Goal: Task Accomplishment & Management: Manage account settings

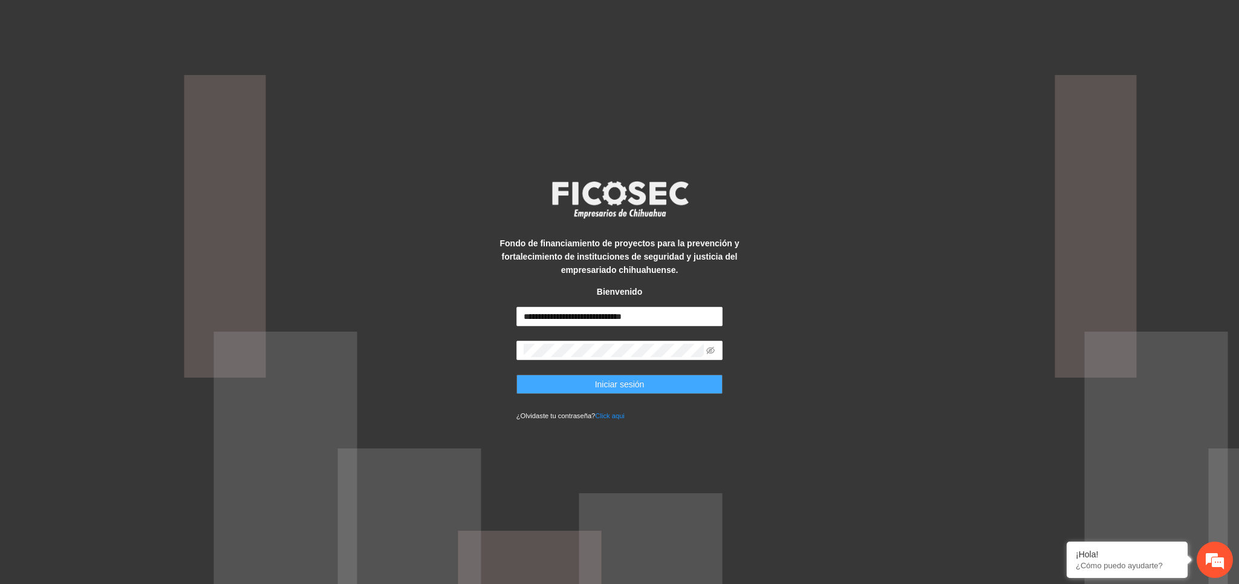
click at [669, 382] on button "Iniciar sesión" at bounding box center [619, 383] width 207 height 19
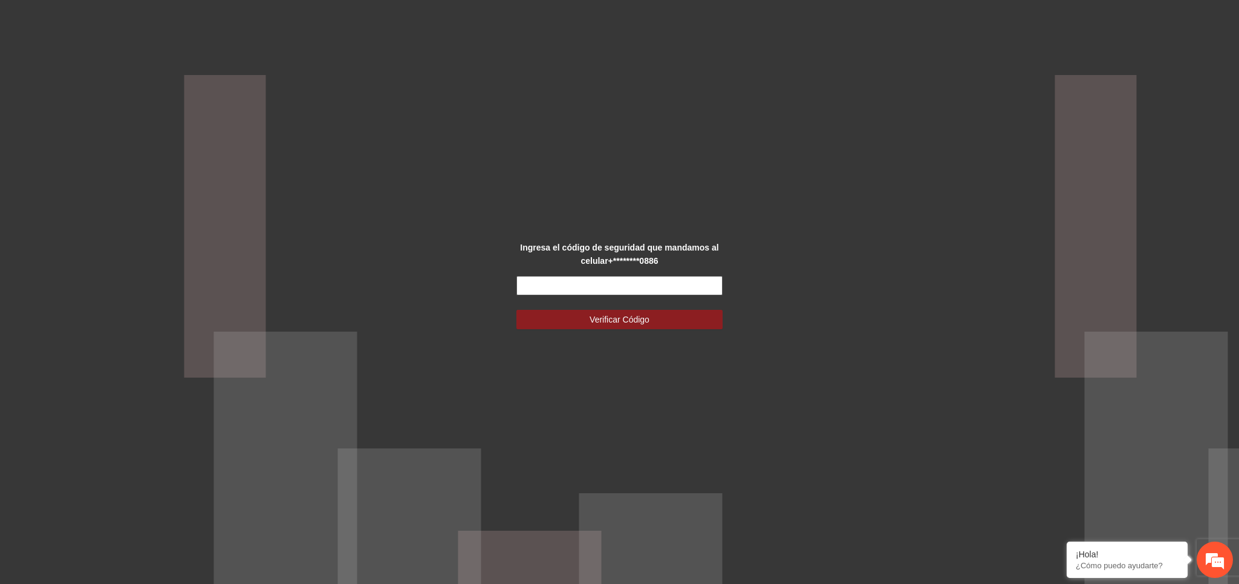
click at [617, 276] on input "text" at bounding box center [619, 285] width 207 height 19
type input "******"
click at [634, 317] on span "Verificar Código" at bounding box center [620, 319] width 60 height 13
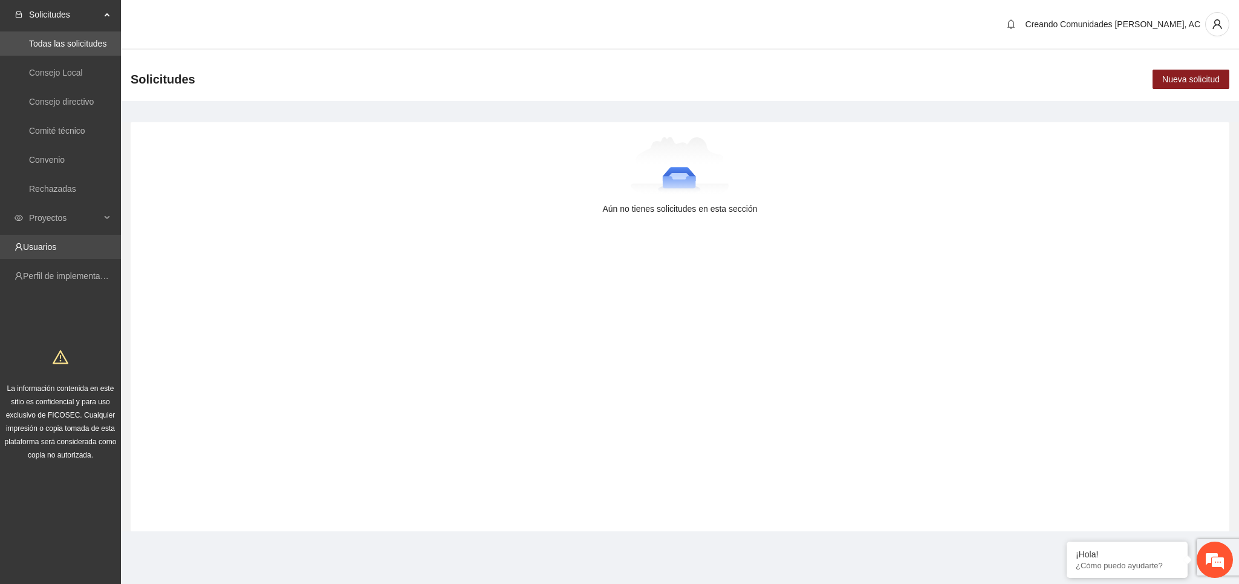
click at [31, 252] on link "Usuarios" at bounding box center [39, 247] width 33 height 10
click at [1220, 27] on icon "user" at bounding box center [1216, 24] width 9 height 10
click at [1193, 74] on span "Cerrar sesión" at bounding box center [1189, 69] width 76 height 13
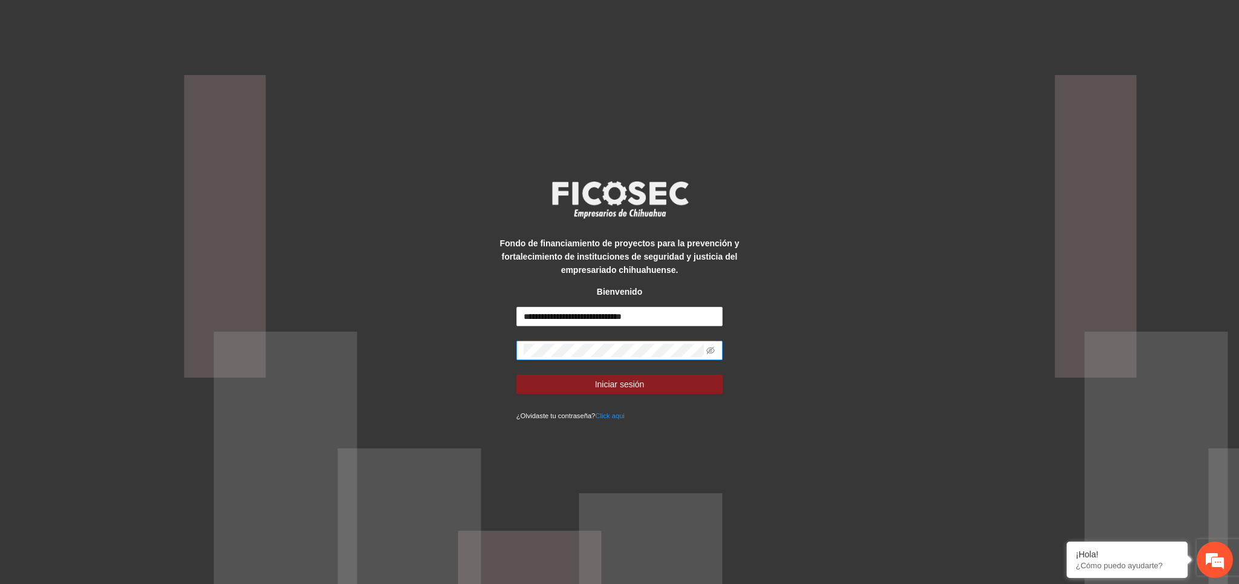
click at [716, 350] on span at bounding box center [619, 349] width 207 height 19
click at [711, 351] on icon "eye-invisible" at bounding box center [710, 350] width 8 height 8
click at [711, 351] on icon "eye" at bounding box center [710, 350] width 8 height 8
click at [607, 415] on link "Click aqui" at bounding box center [610, 415] width 30 height 7
click at [631, 384] on span "Iniciar sesión" at bounding box center [620, 383] width 50 height 13
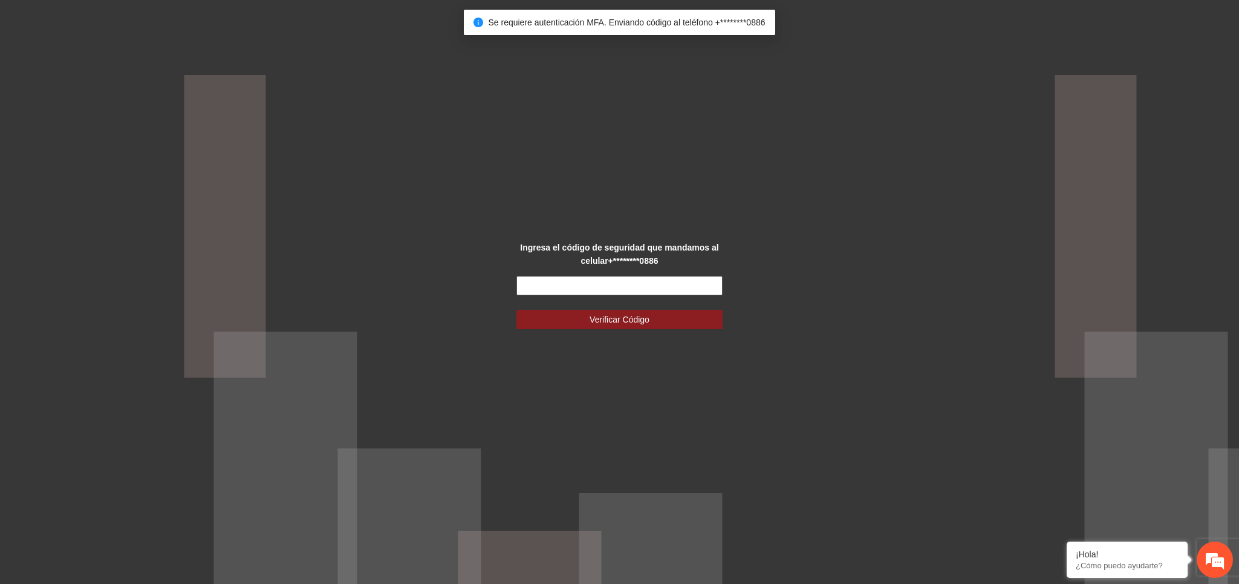
click at [606, 276] on input "text" at bounding box center [619, 285] width 207 height 19
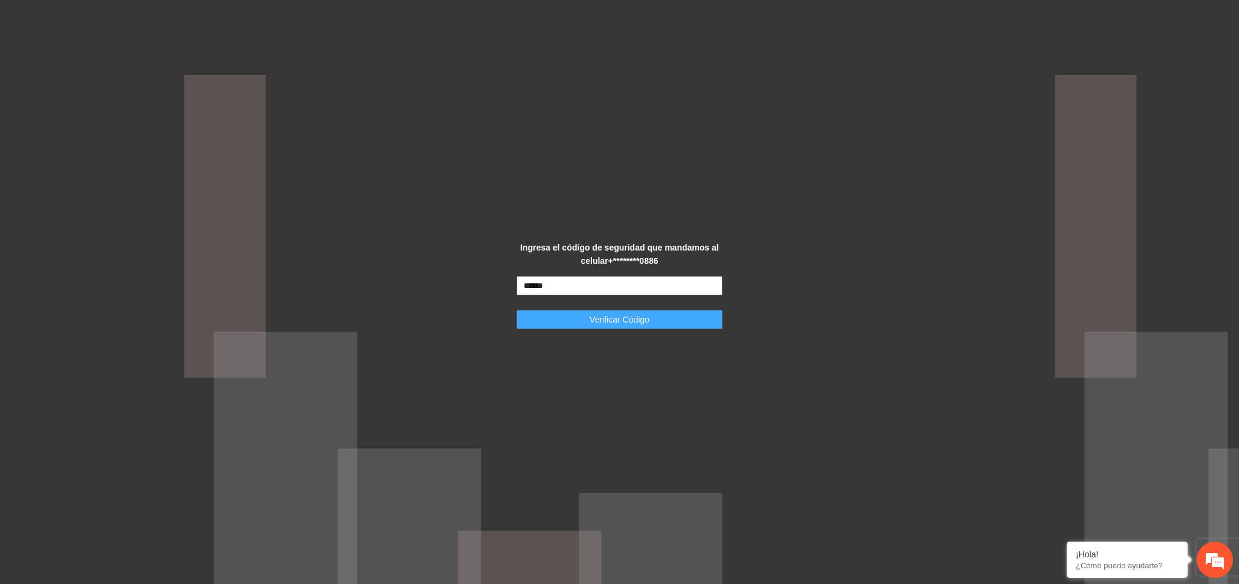
type input "******"
click at [600, 321] on button "Verificar Código" at bounding box center [619, 319] width 207 height 19
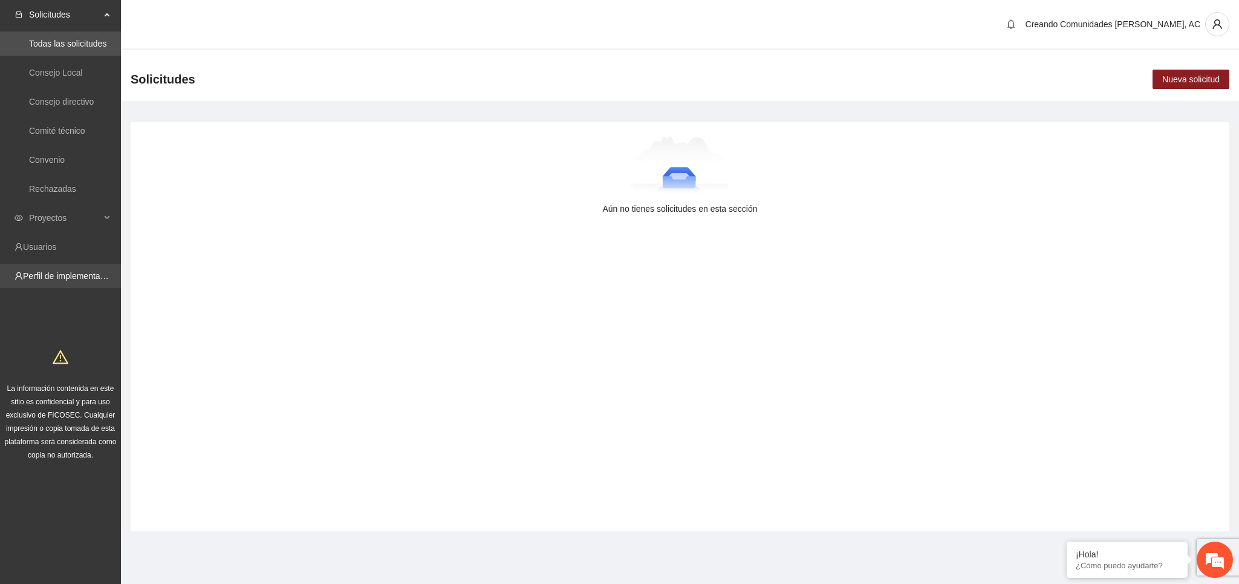
click at [83, 281] on link "Perfil de implementadora" at bounding box center [70, 276] width 94 height 10
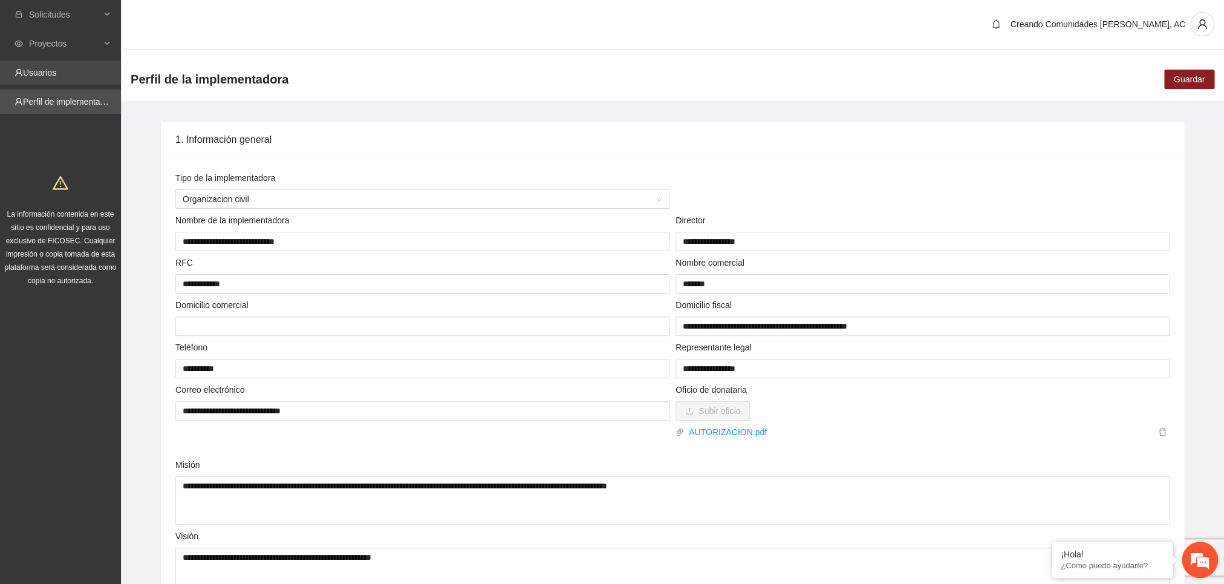
click at [44, 74] on link "Usuarios" at bounding box center [39, 73] width 33 height 10
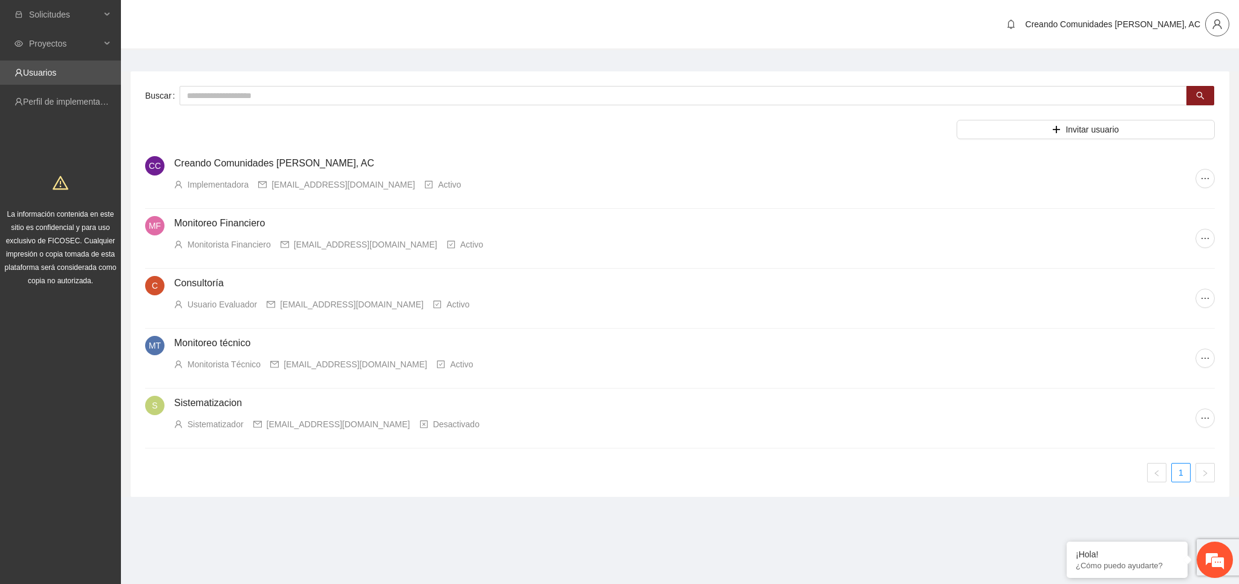
click at [1214, 24] on icon "user" at bounding box center [1217, 24] width 11 height 11
click at [1182, 70] on span "Cerrar sesión" at bounding box center [1189, 69] width 76 height 13
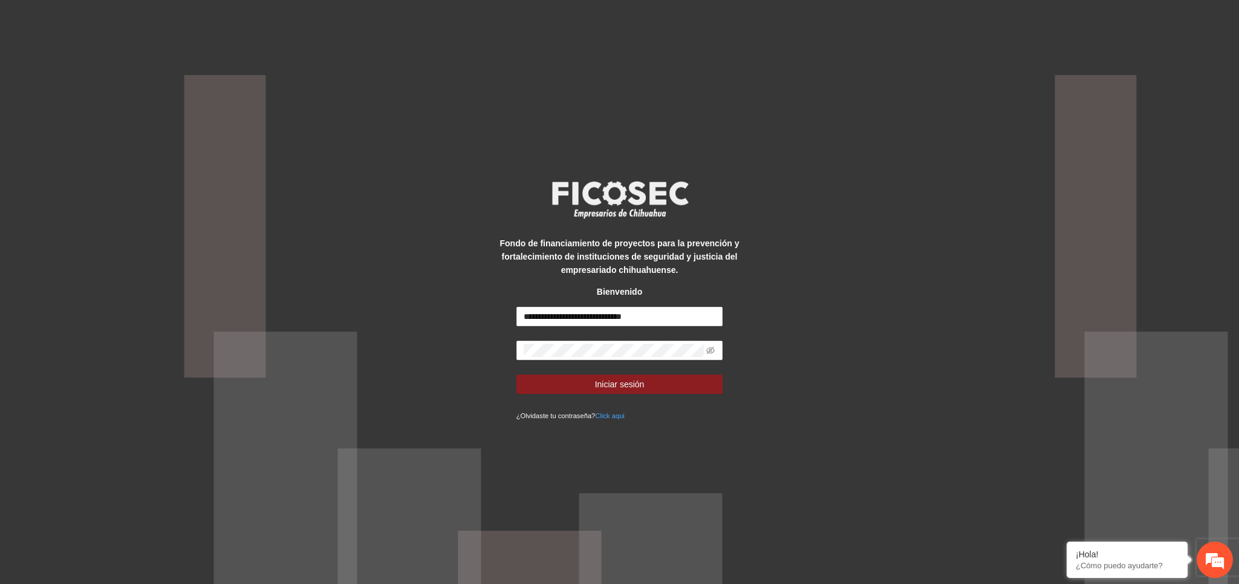
click at [600, 418] on link "Click aqui" at bounding box center [610, 415] width 30 height 7
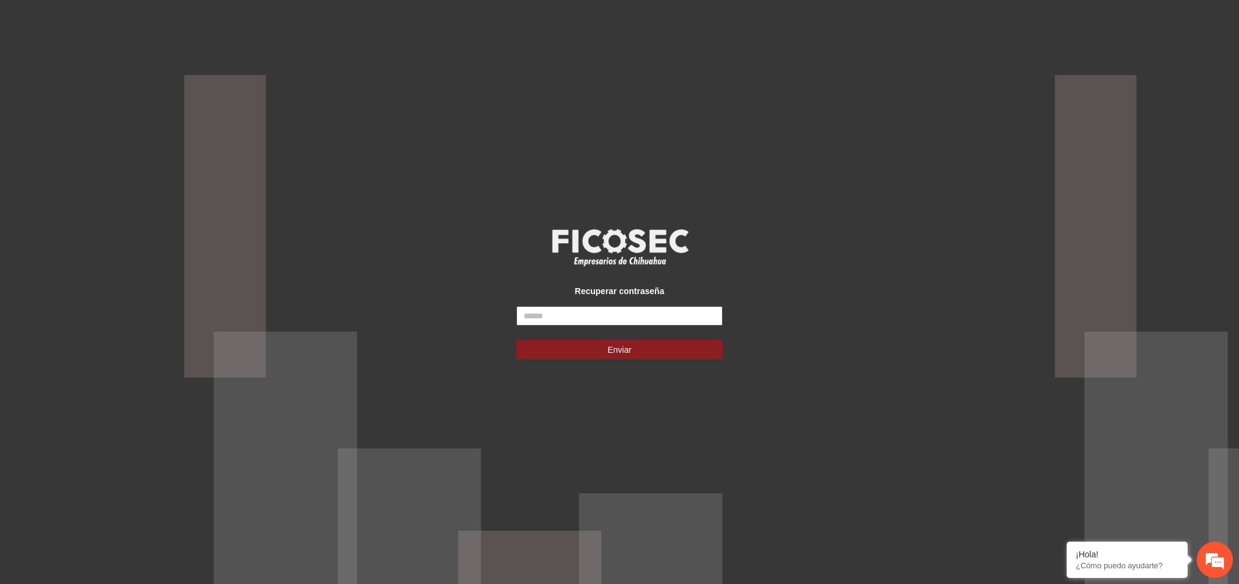
click at [554, 314] on input "text" at bounding box center [619, 315] width 207 height 19
type input "*"
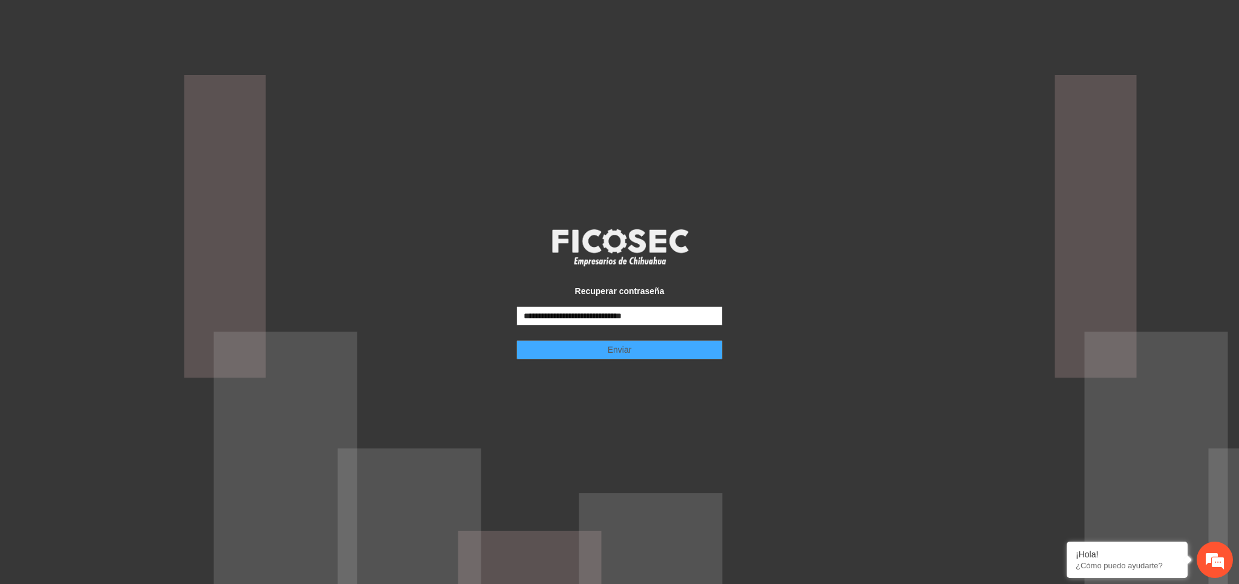
type input "**********"
click at [589, 352] on button "Enviar" at bounding box center [619, 349] width 207 height 19
